Goal: Check status: Check status

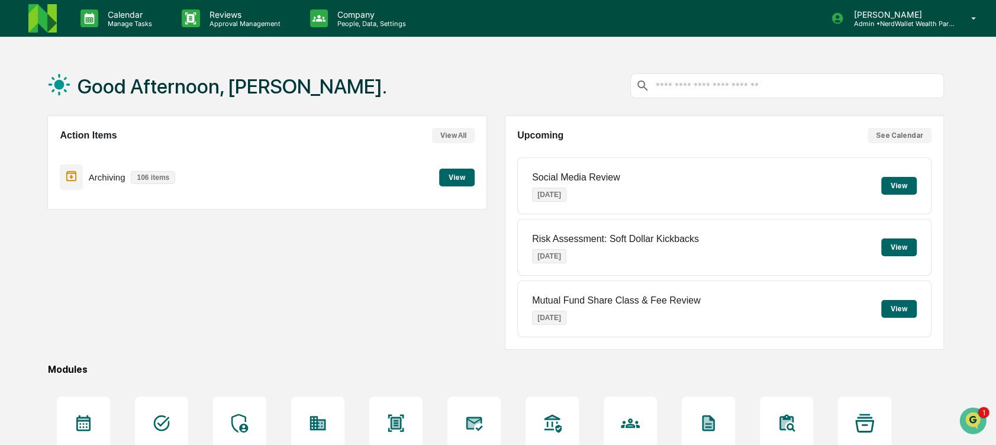
scroll to position [127, 0]
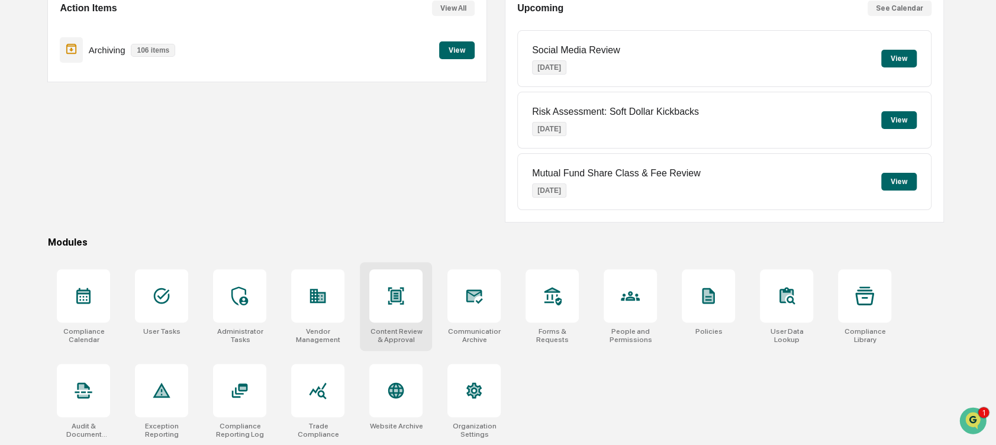
click at [406, 296] on div at bounding box center [395, 295] width 53 height 53
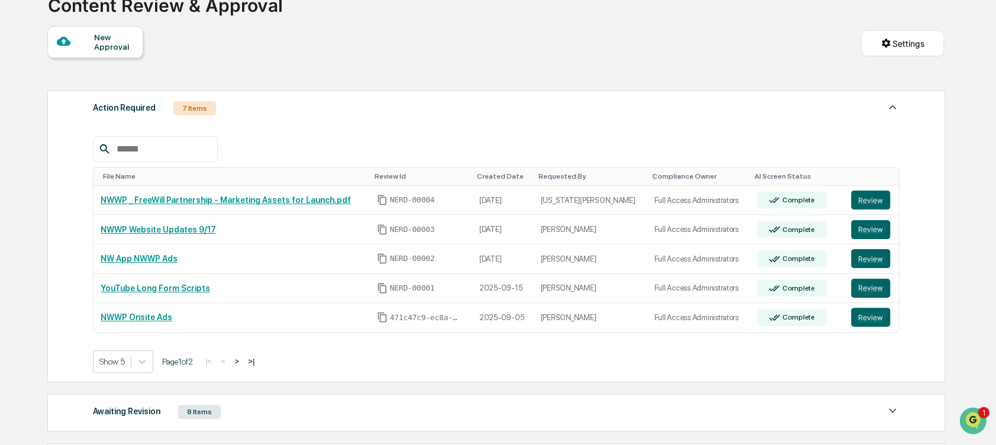
scroll to position [88, 0]
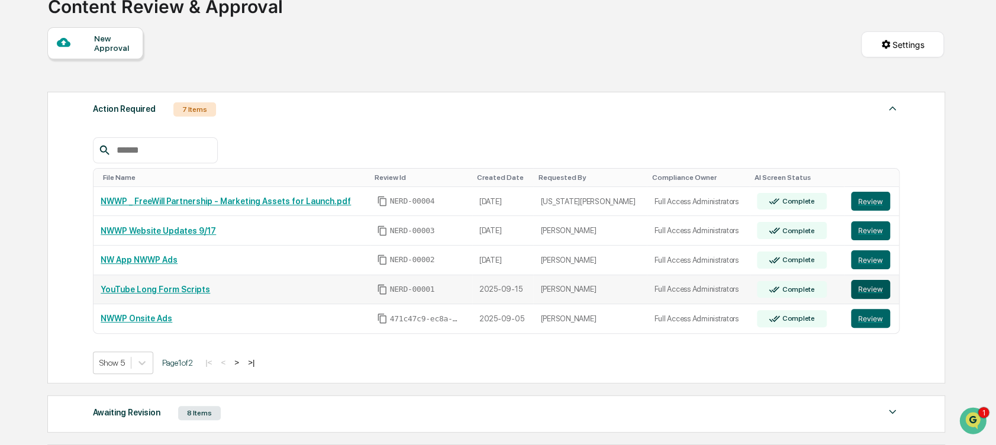
click at [875, 289] on button "Review" at bounding box center [870, 289] width 39 height 19
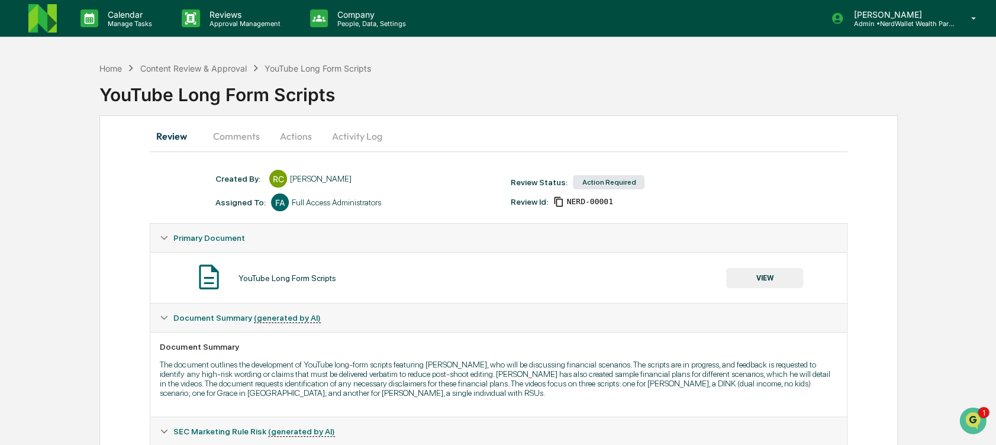
click at [250, 128] on button "Comments" at bounding box center [236, 136] width 66 height 28
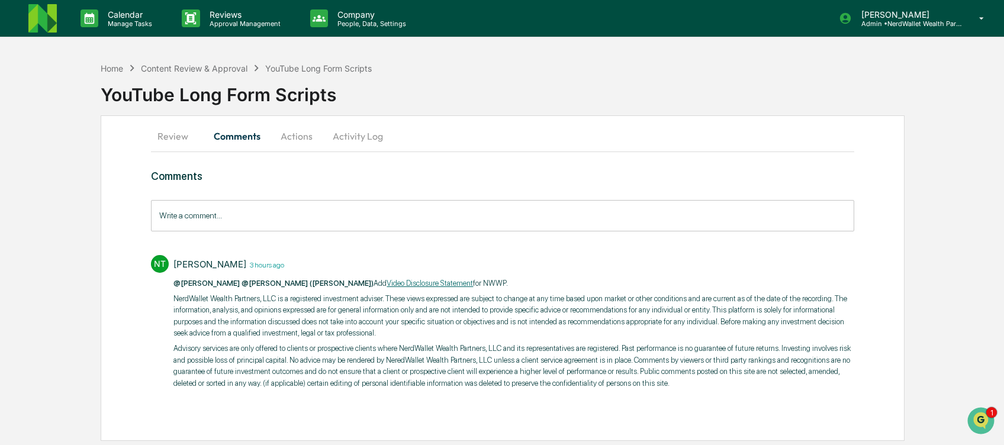
click at [198, 128] on button "Review" at bounding box center [177, 136] width 53 height 28
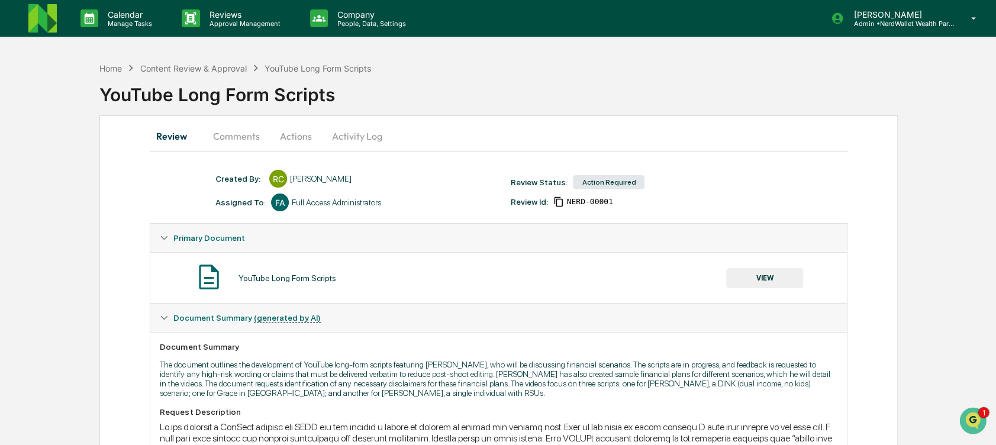
scroll to position [188, 0]
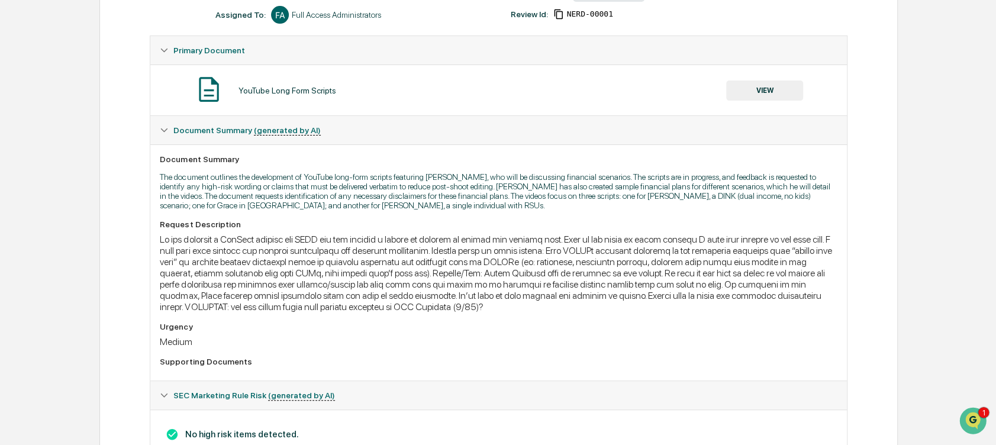
click at [787, 89] on button "VIEW" at bounding box center [764, 90] width 77 height 20
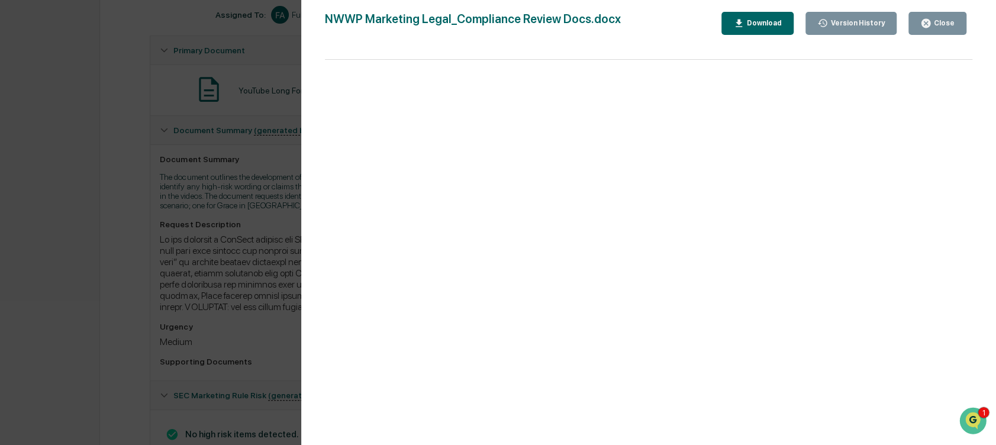
click at [772, 21] on div "Download" at bounding box center [763, 23] width 37 height 8
click at [246, 237] on div "Version History 09/15/2025, 04:12 PM Rachel Carlisle NWWP Marketing Legal_Compl…" at bounding box center [498, 222] width 996 height 445
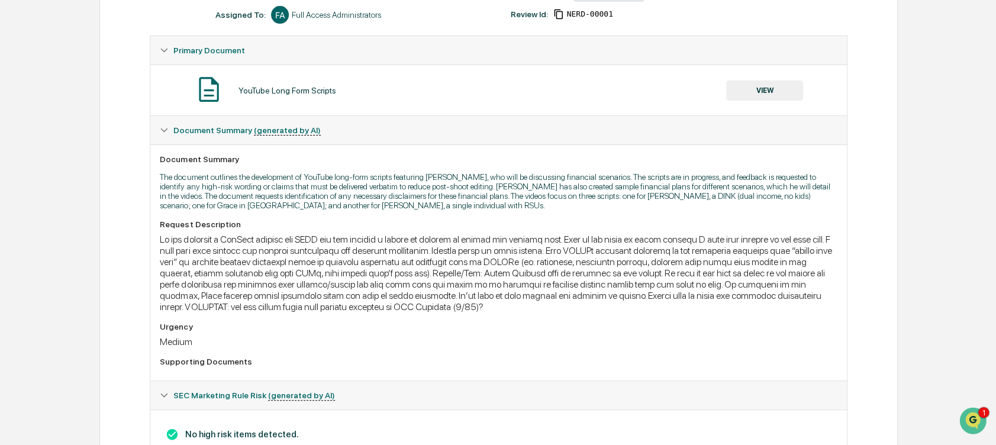
scroll to position [0, 0]
